Goal: Check status: Check status

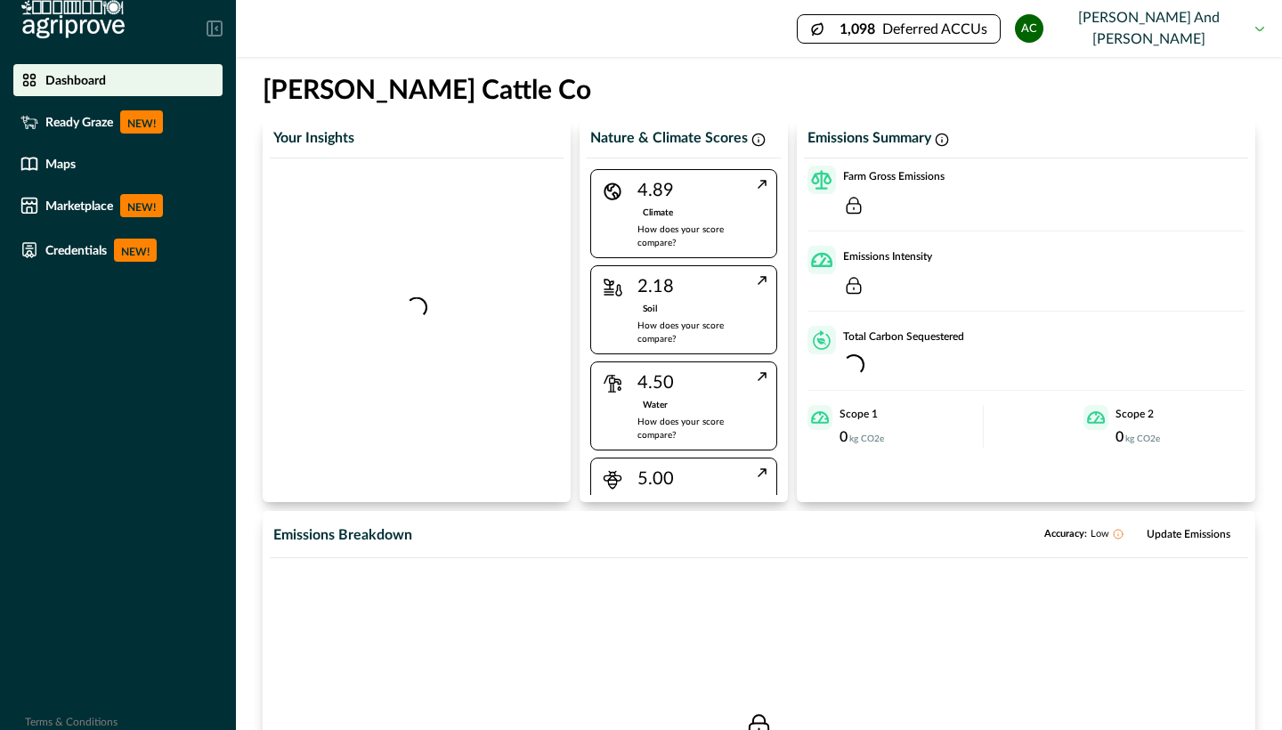
click at [93, 124] on p "Ready Graze" at bounding box center [79, 122] width 68 height 14
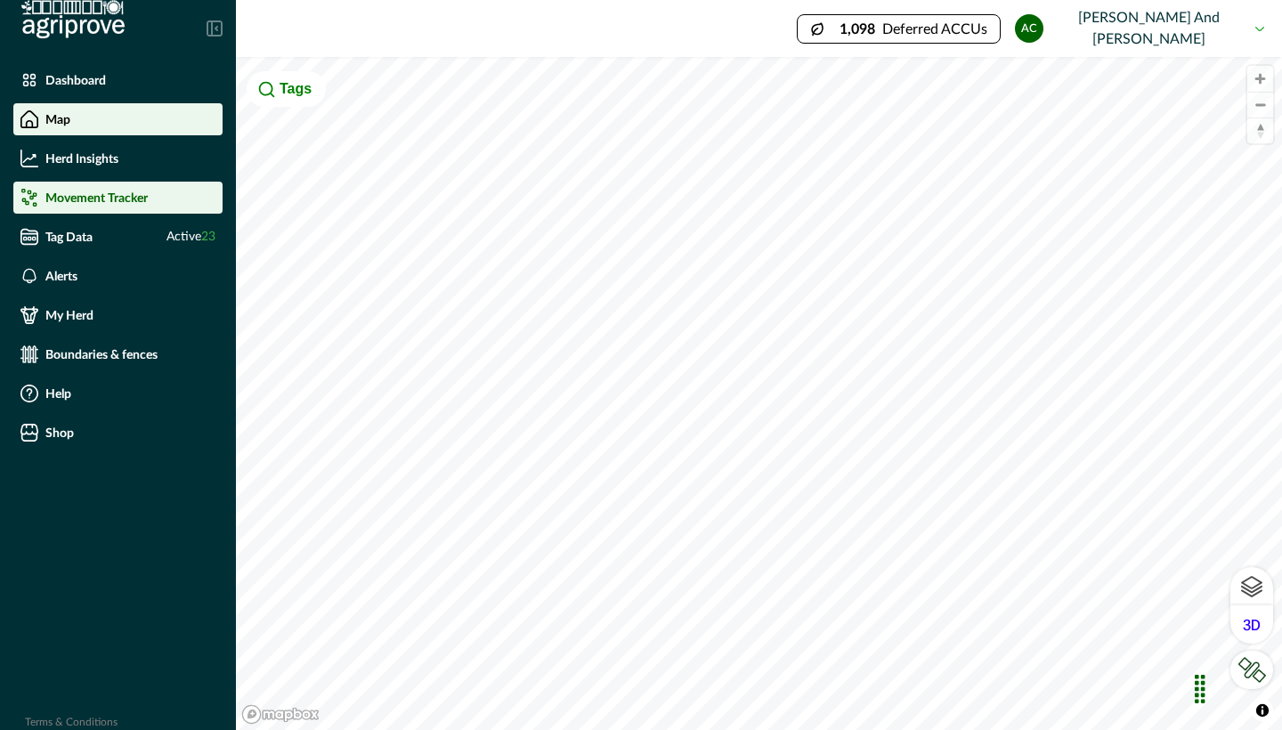
click at [110, 193] on p "Movement Tracker" at bounding box center [96, 197] width 102 height 14
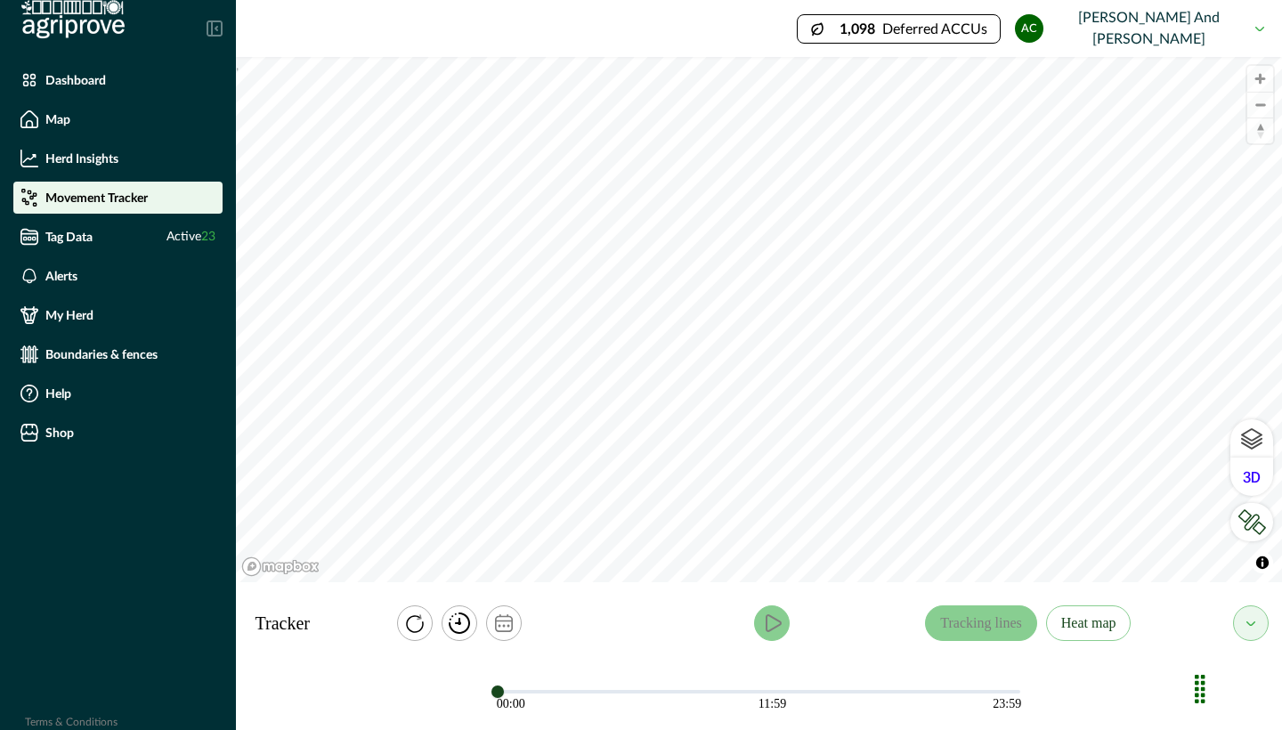
click at [770, 621] on icon "play" at bounding box center [771, 622] width 21 height 21
click at [497, 623] on icon "calendar" at bounding box center [504, 623] width 18 height 18
click at [431, 547] on button "[DATE] – [DATE]" at bounding box center [511, 552] width 199 height 32
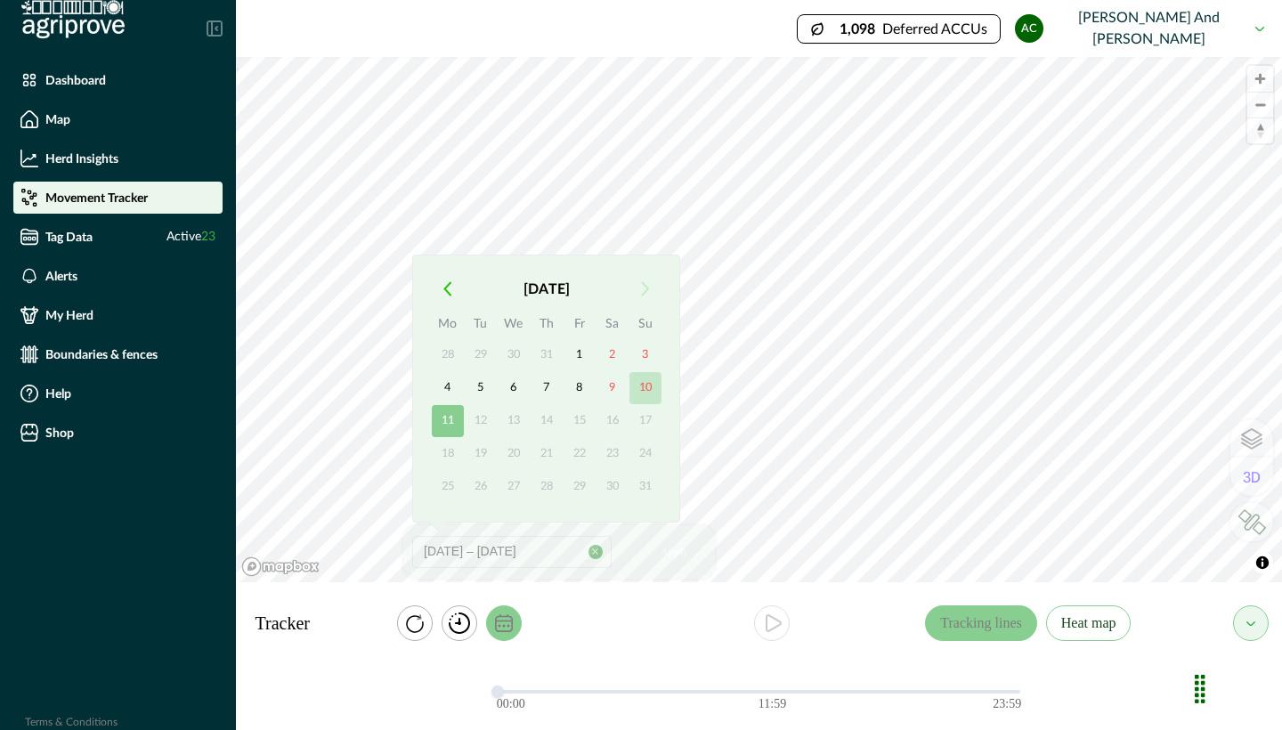
click at [641, 381] on button "10" at bounding box center [645, 388] width 32 height 32
click at [449, 413] on button "11" at bounding box center [448, 421] width 32 height 32
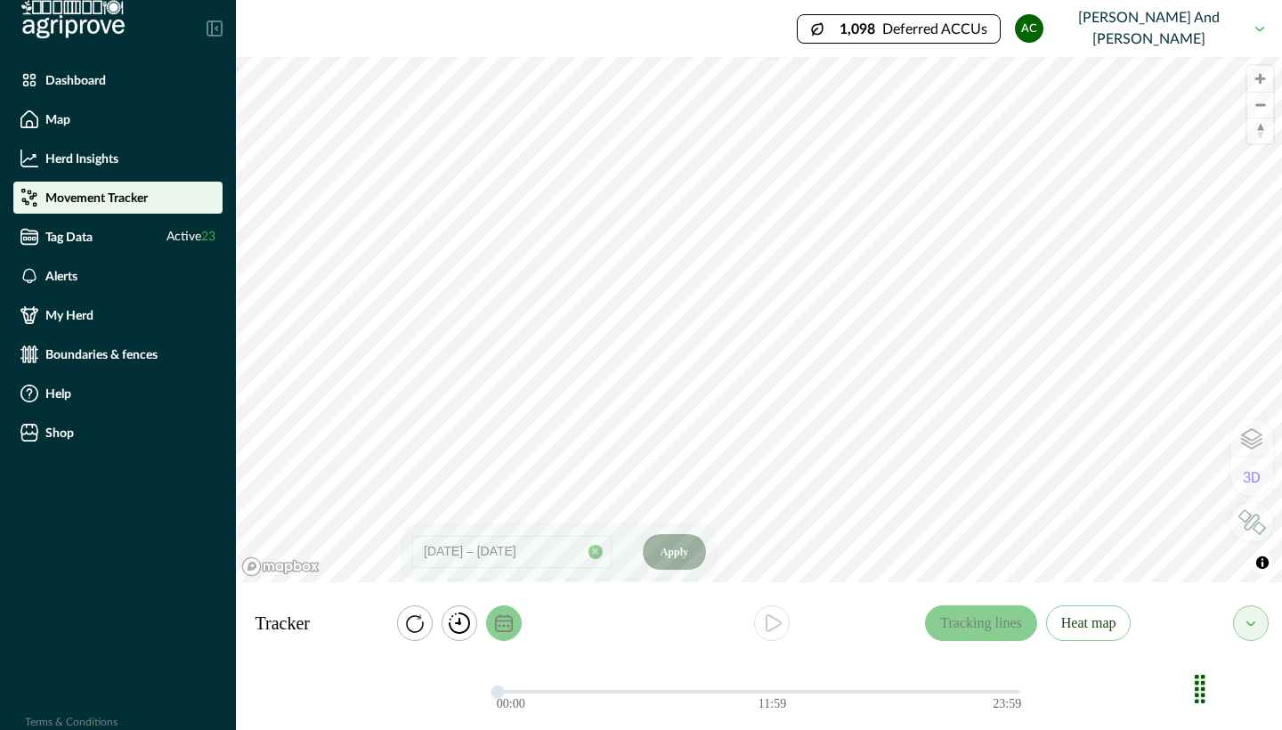
click at [654, 546] on button "Apply" at bounding box center [674, 552] width 63 height 36
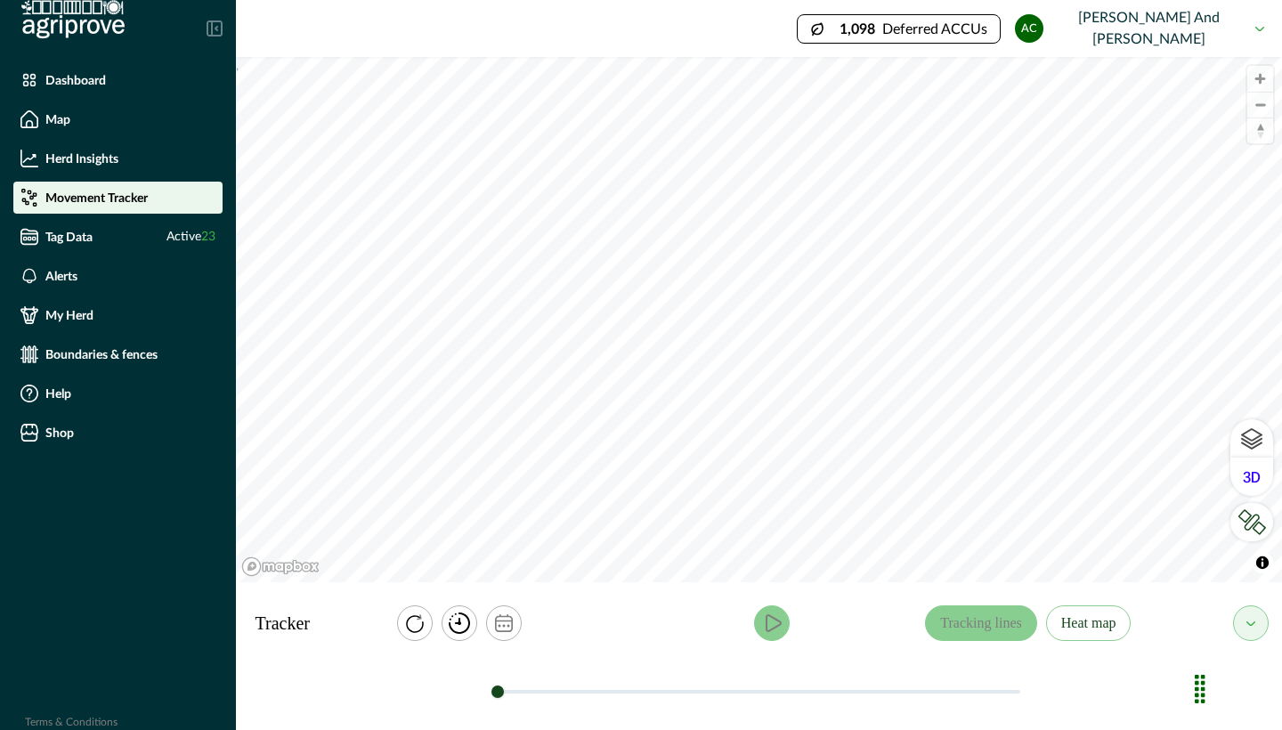
click at [764, 623] on icon "play" at bounding box center [771, 622] width 21 height 21
